Goal: Task Accomplishment & Management: Manage account settings

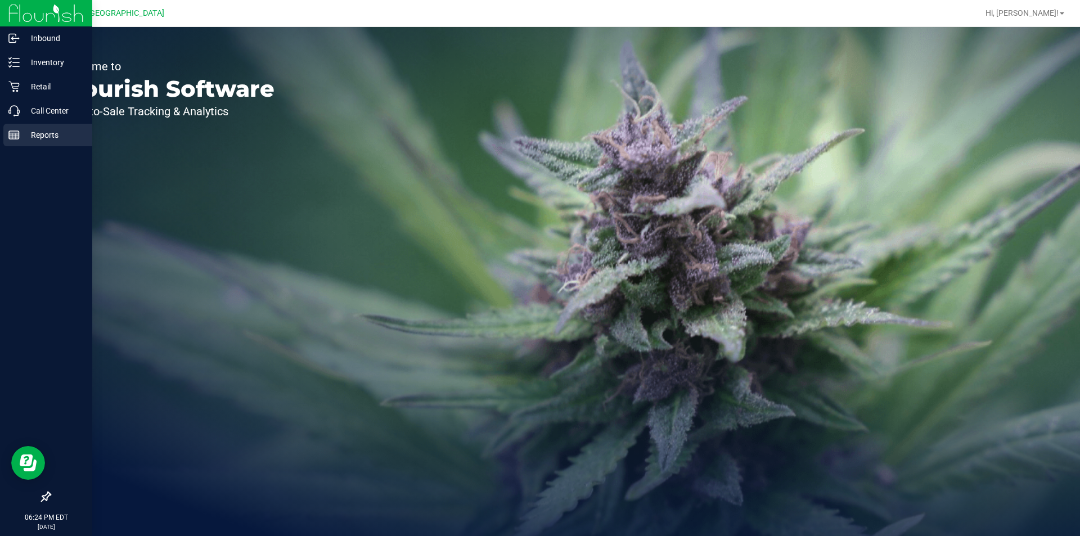
click at [57, 134] on p "Reports" at bounding box center [53, 134] width 67 height 13
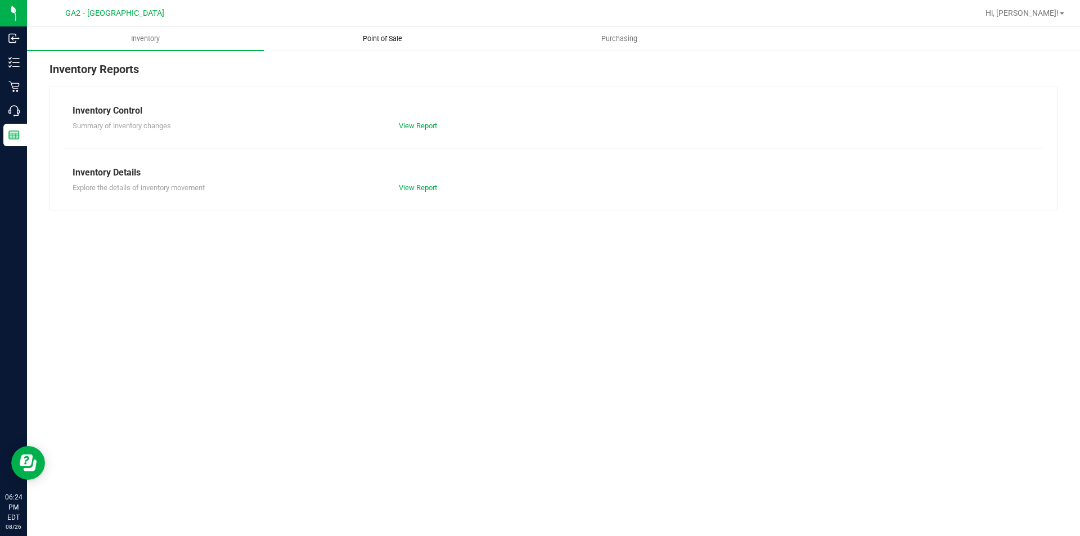
click at [387, 42] on span "Point of Sale" at bounding box center [383, 39] width 70 height 10
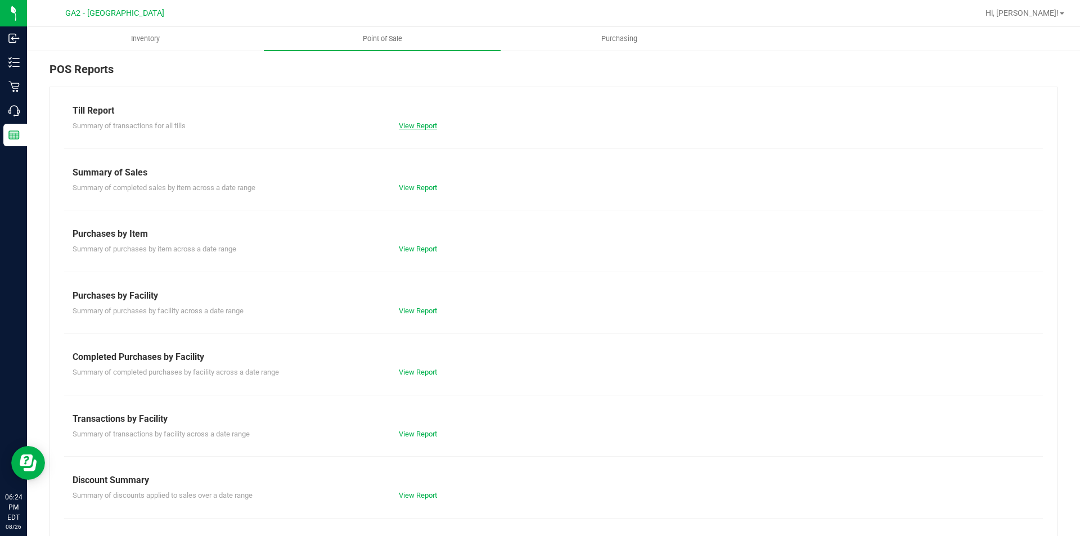
click at [421, 123] on link "View Report" at bounding box center [418, 125] width 38 height 8
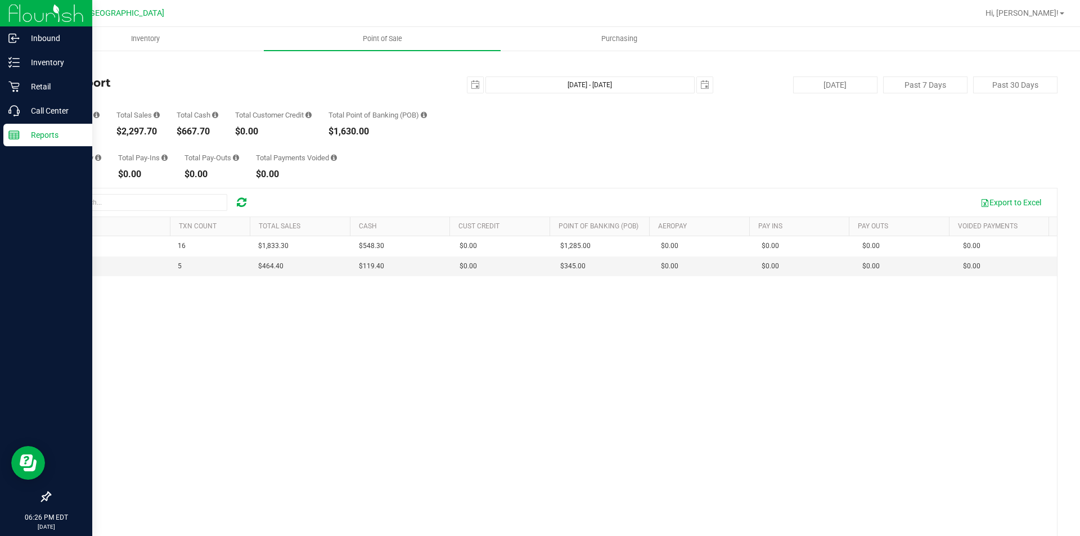
click at [21, 128] on p "Reports" at bounding box center [53, 134] width 67 height 13
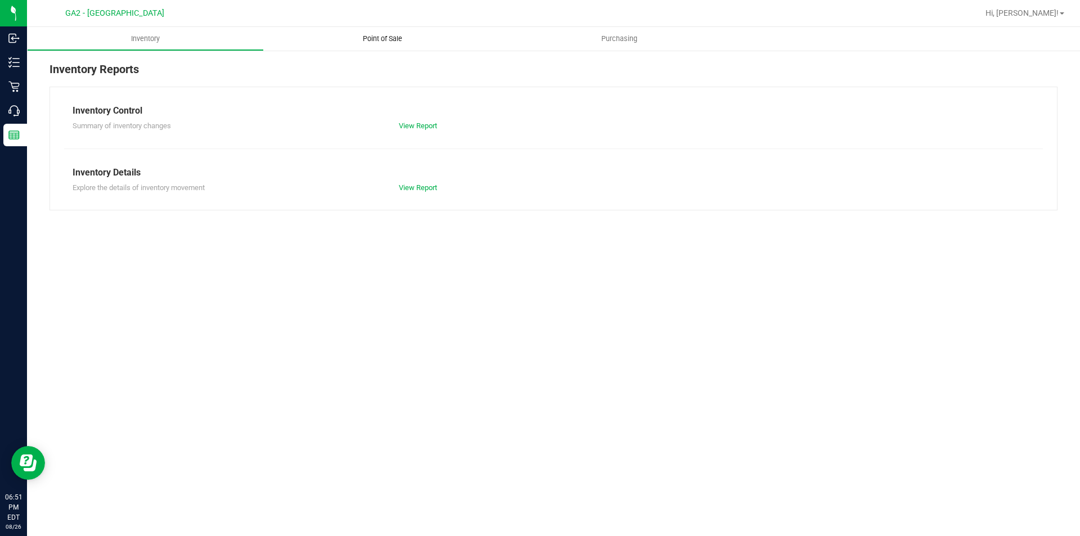
click at [367, 34] on span "Point of Sale" at bounding box center [383, 39] width 70 height 10
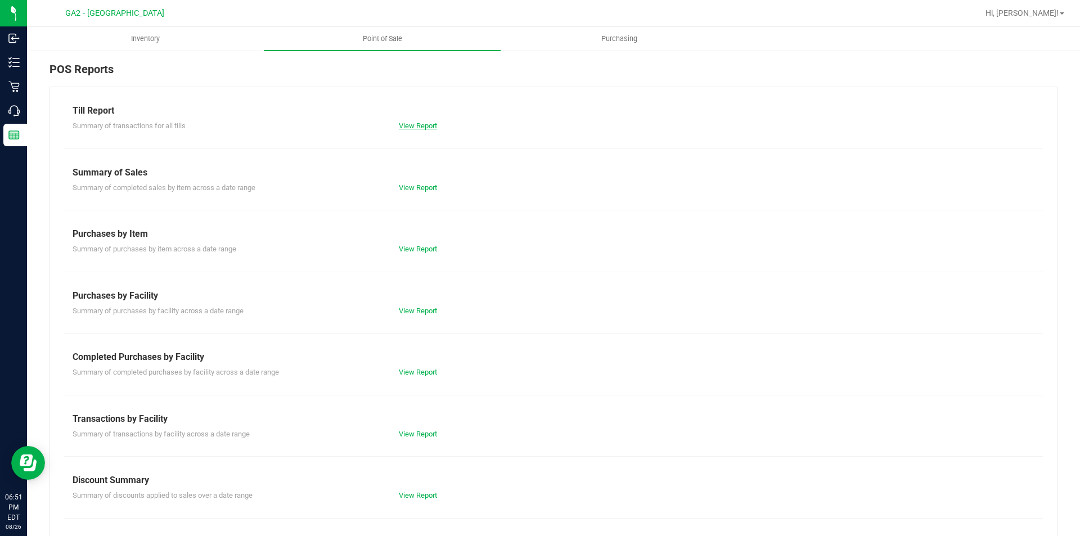
click at [410, 122] on link "View Report" at bounding box center [418, 125] width 38 height 8
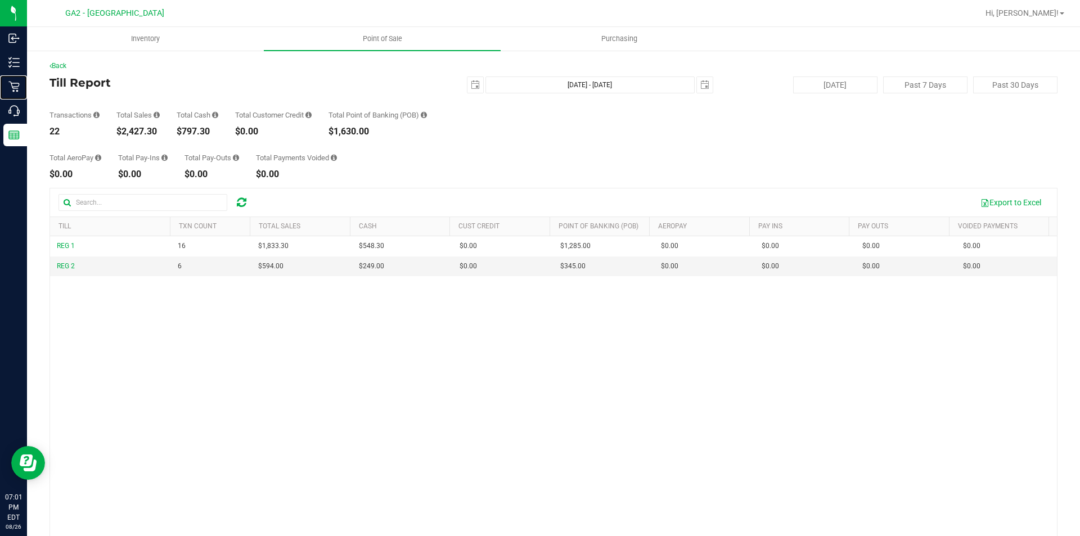
drag, startPoint x: 20, startPoint y: 79, endPoint x: 287, endPoint y: 65, distance: 267.4
click at [20, 78] on div "Retail" at bounding box center [15, 86] width 24 height 22
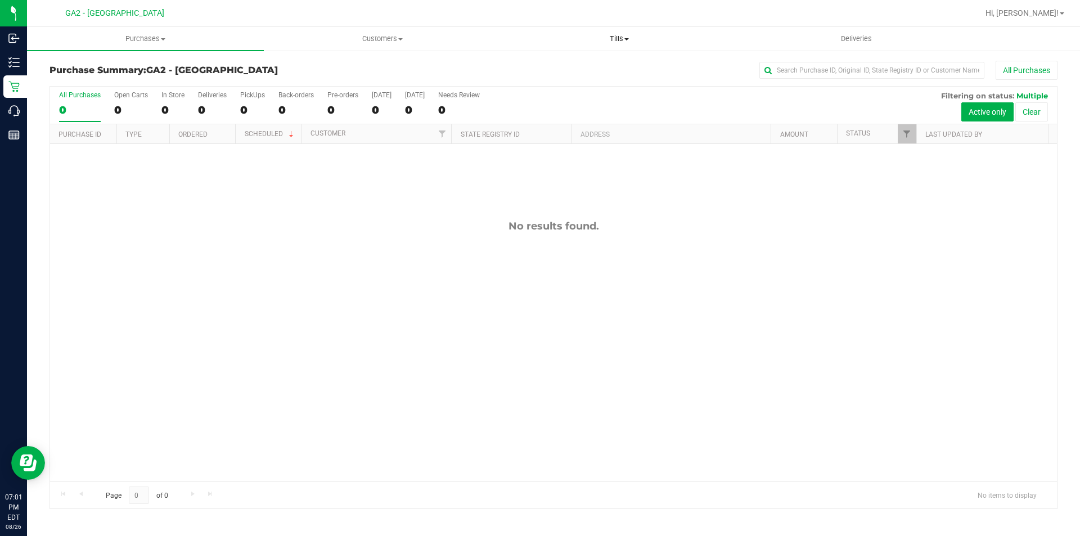
click at [617, 43] on span "Tills" at bounding box center [619, 39] width 236 height 10
click at [575, 61] on li "Manage tills" at bounding box center [618, 67] width 237 height 13
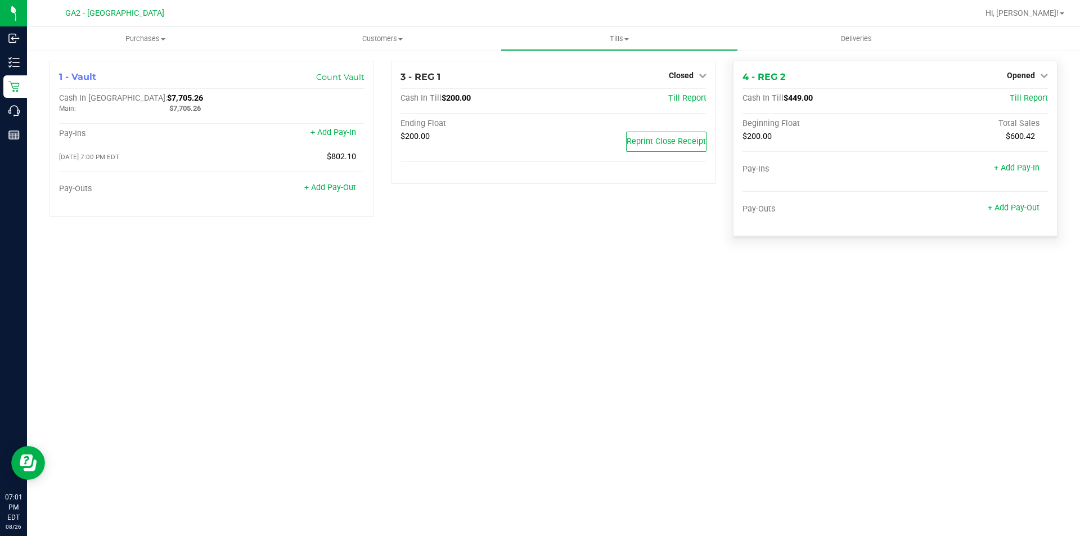
drag, startPoint x: 1053, startPoint y: 76, endPoint x: 1046, endPoint y: 75, distance: 6.8
click at [1052, 76] on div "4 - REG 2 Opened Close Till Cash In Till $449.00 Till Report Beginning Float To…" at bounding box center [895, 148] width 324 height 175
click at [1041, 75] on icon at bounding box center [1044, 75] width 8 height 8
click at [1036, 95] on link "Close Till" at bounding box center [1022, 98] width 30 height 9
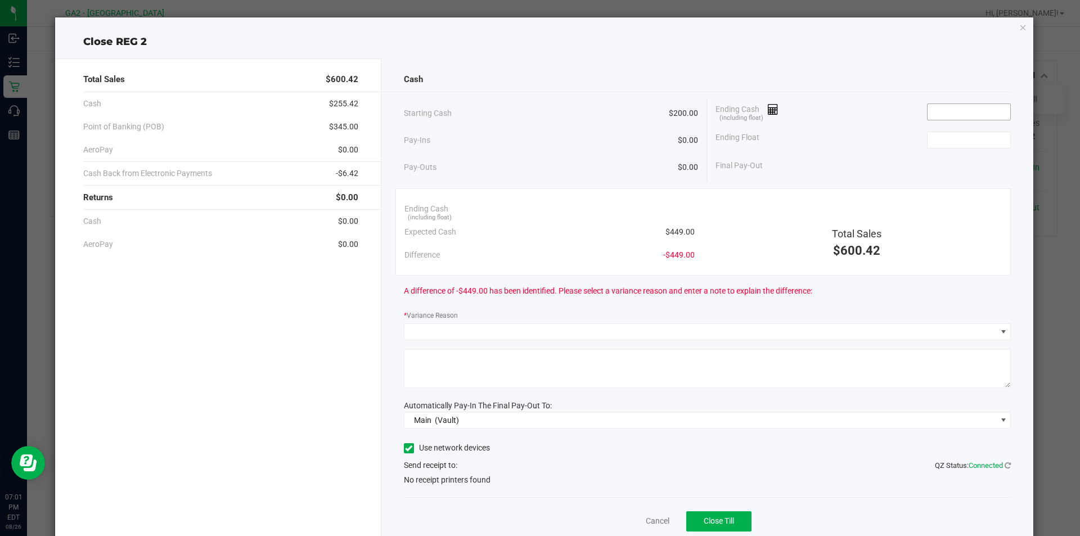
click at [945, 114] on input at bounding box center [968, 112] width 83 height 16
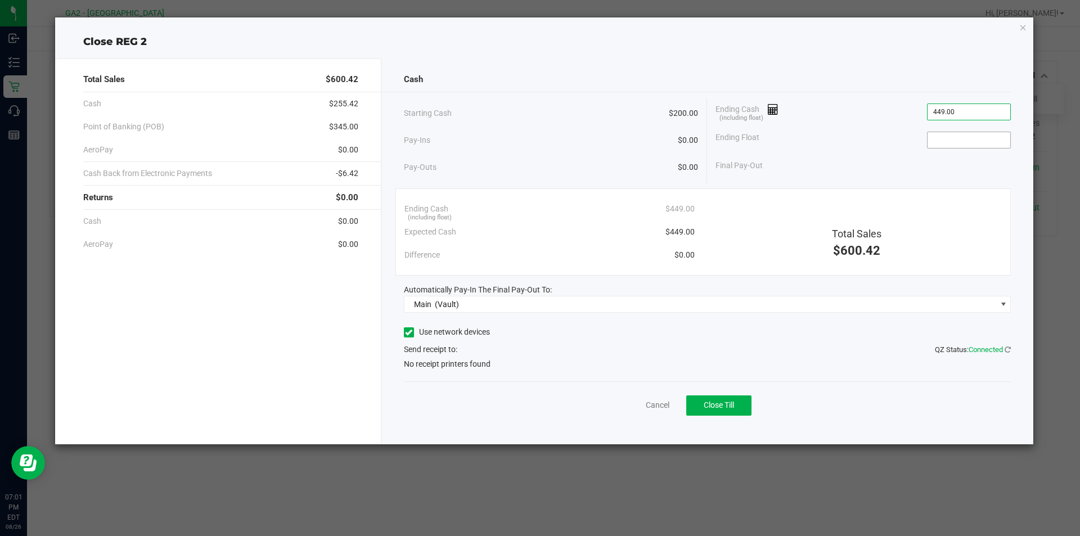
type input "$449.00"
click at [952, 146] on input at bounding box center [968, 140] width 83 height 16
type input "$200.00"
click at [413, 325] on span "Use network devices" at bounding box center [447, 332] width 86 height 17
click at [413, 332] on span at bounding box center [409, 332] width 10 height 10
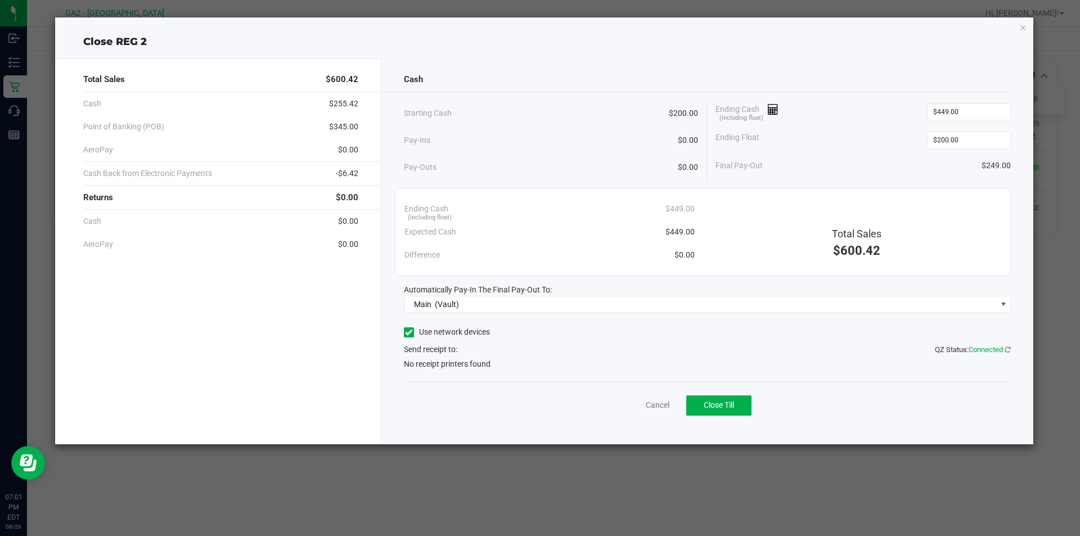
click at [0, 0] on input "Use network devices" at bounding box center [0, 0] width 0 height 0
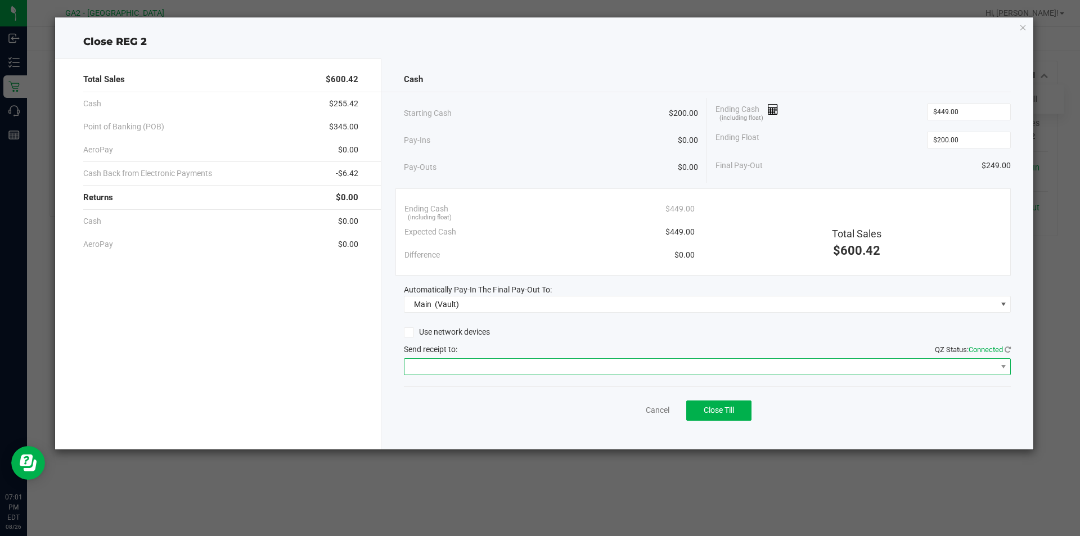
click at [419, 373] on span at bounding box center [700, 367] width 592 height 16
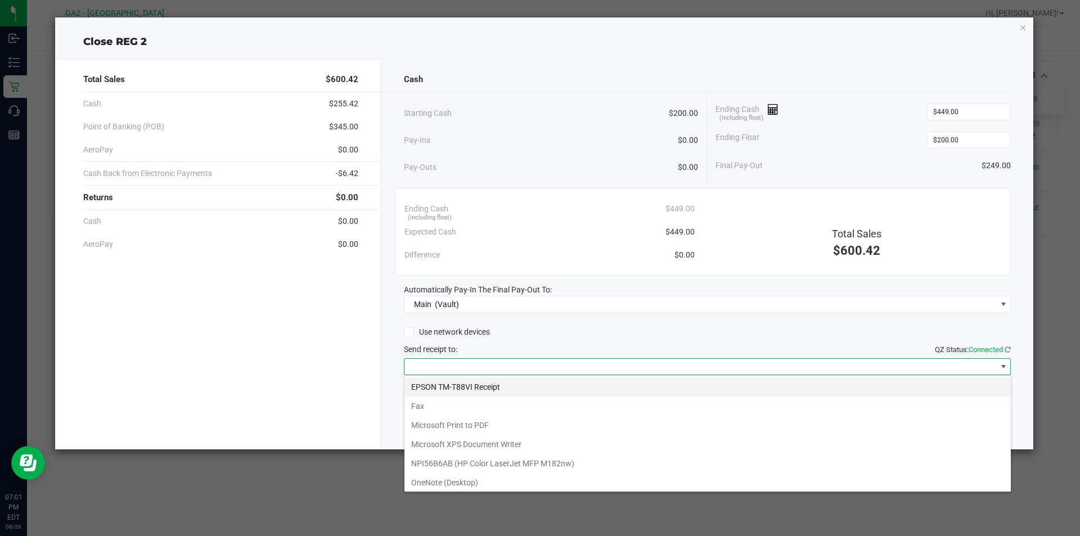
scroll to position [17, 607]
click at [427, 386] on Receipt "EPSON TM-T88VI Receipt" at bounding box center [707, 386] width 606 height 19
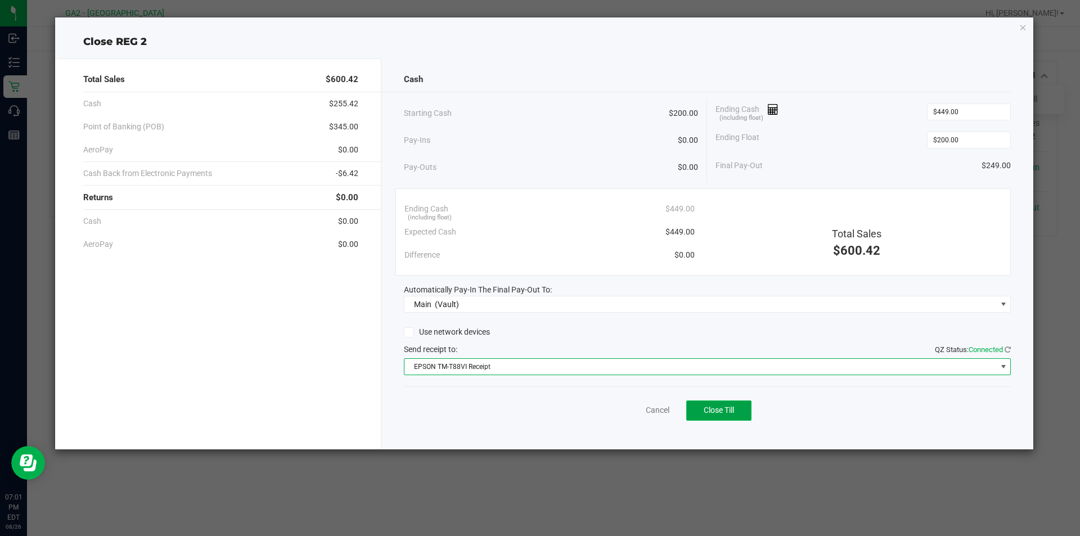
click at [705, 411] on span "Close Till" at bounding box center [718, 409] width 30 height 9
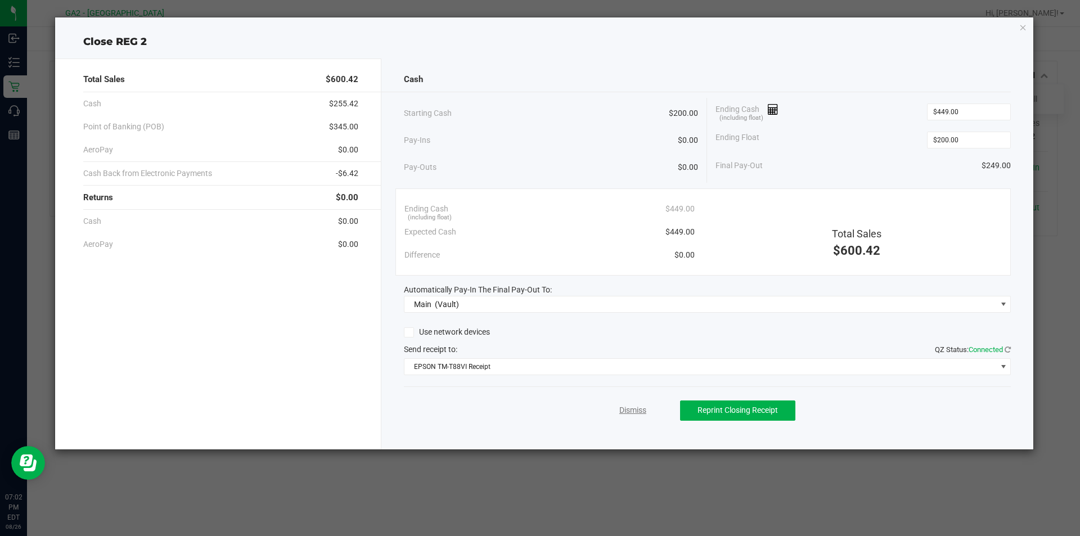
click at [633, 414] on link "Dismiss" at bounding box center [632, 410] width 27 height 12
